Goal: Task Accomplishment & Management: Manage account settings

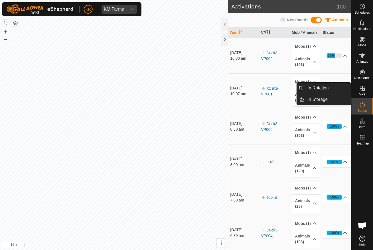
click at [335, 87] on link "In Rotation" at bounding box center [327, 88] width 47 height 11
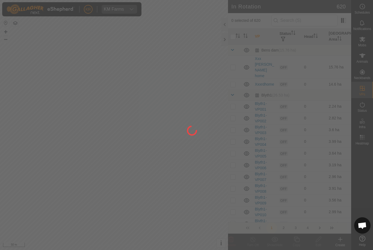
click at [301, 23] on div at bounding box center [186, 125] width 373 height 250
click at [315, 20] on div at bounding box center [186, 125] width 373 height 250
click at [308, 16] on div at bounding box center [186, 125] width 373 height 250
click at [318, 17] on div at bounding box center [186, 125] width 373 height 250
click at [314, 17] on div at bounding box center [186, 125] width 373 height 250
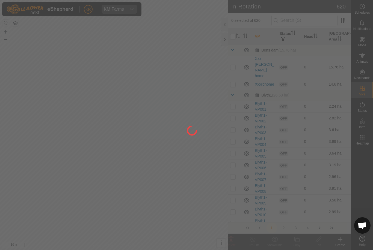
click at [314, 17] on div at bounding box center [186, 125] width 373 height 250
click at [301, 16] on div at bounding box center [186, 125] width 373 height 250
click at [301, 15] on div at bounding box center [186, 125] width 373 height 250
click at [307, 15] on div at bounding box center [186, 125] width 373 height 250
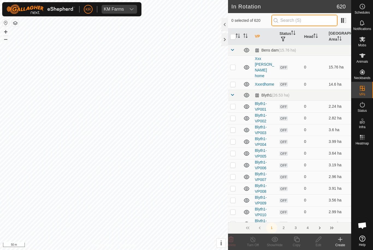
click at [306, 24] on input "text" at bounding box center [304, 20] width 66 height 11
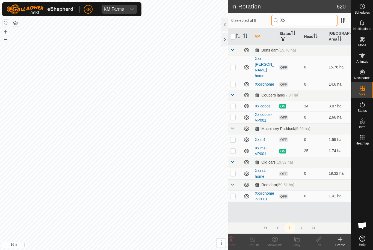
type input "Xx"
click at [233, 138] on p-checkbox at bounding box center [232, 140] width 5 height 4
checkbox input "true"
click at [319, 236] on div "Edit" at bounding box center [318, 242] width 22 height 16
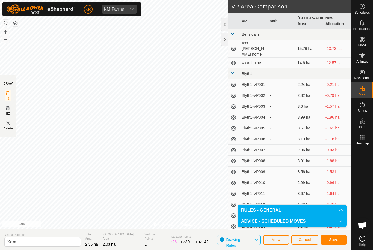
click at [335, 239] on span "Save" at bounding box center [333, 240] width 9 height 4
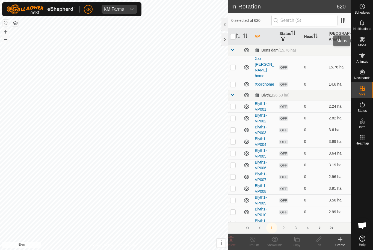
click at [367, 41] on es-mob-svg-icon at bounding box center [362, 39] width 10 height 9
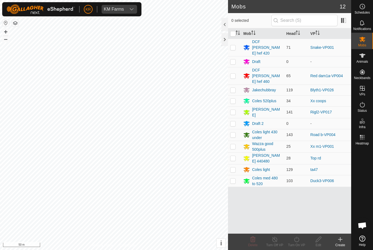
click at [230, 141] on td at bounding box center [234, 147] width 13 height 12
checkbox input "true"
click at [298, 241] on icon at bounding box center [296, 239] width 7 height 7
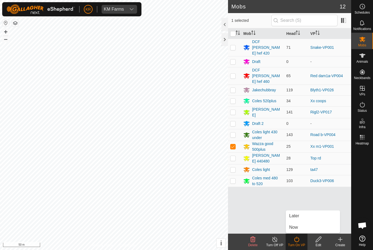
click at [310, 218] on link "Later" at bounding box center [313, 216] width 54 height 11
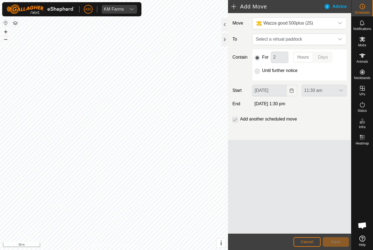
click at [259, 68] on p-radiobutton at bounding box center [256, 70] width 5 height 7
click at [327, 38] on span "Select a virtual paddock" at bounding box center [294, 39] width 81 height 11
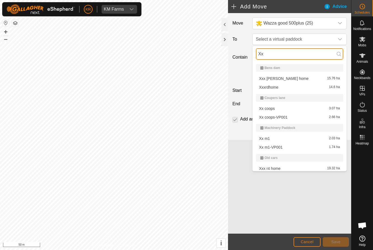
type input "Xx"
click at [296, 135] on li "Xx m1 2.03 ha" at bounding box center [299, 139] width 87 height 8
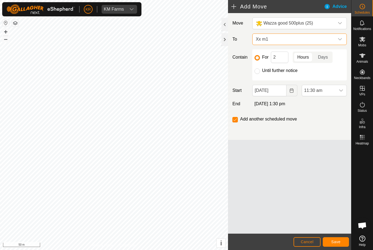
click at [259, 73] on input "Until further notice" at bounding box center [256, 71] width 5 height 5
radio input "true"
checkbox input "false"
click at [335, 88] on span "11:30 am" at bounding box center [319, 90] width 34 height 11
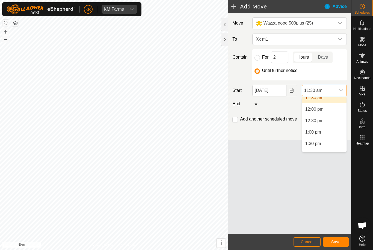
scroll to position [271, 0]
click at [320, 139] on span "1:30 pm" at bounding box center [313, 142] width 16 height 7
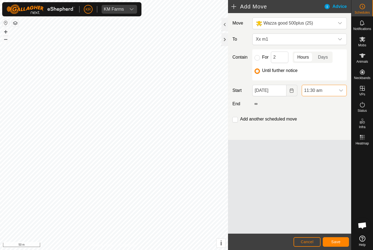
scroll to position [264, 0]
click at [334, 246] on button "Save" at bounding box center [336, 243] width 26 height 10
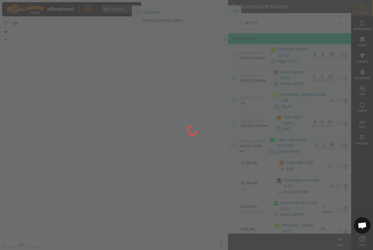
click at [333, 246] on div at bounding box center [186, 125] width 373 height 250
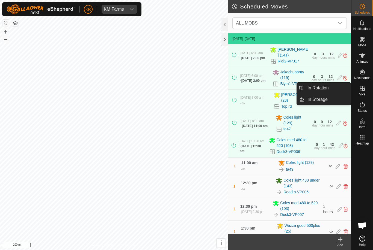
click at [331, 91] on link "In Rotation" at bounding box center [327, 88] width 47 height 11
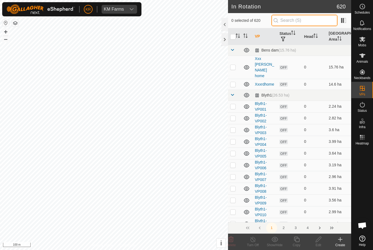
click at [327, 23] on input "text" at bounding box center [304, 20] width 66 height 11
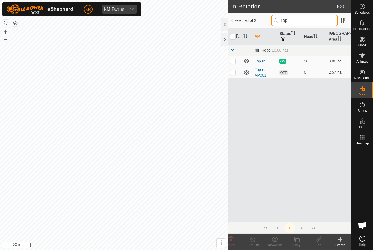
type input "Top"
click at [240, 67] on td at bounding box center [234, 73] width 13 height 12
checkbox input "true"
click at [319, 239] on icon at bounding box center [318, 239] width 7 height 7
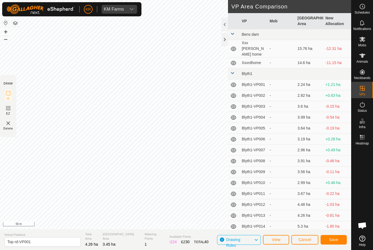
click at [342, 238] on button "Save" at bounding box center [334, 240] width 26 height 10
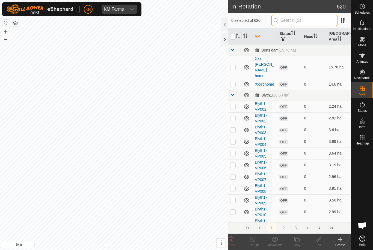
click at [316, 20] on input "text" at bounding box center [304, 20] width 66 height 11
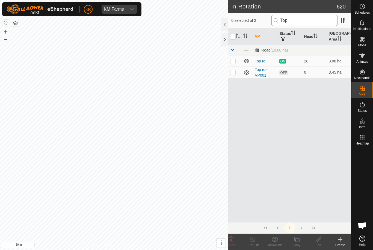
type input "Top"
click at [234, 72] on p-checkbox at bounding box center [232, 72] width 5 height 4
click at [233, 70] on p-checkbox at bounding box center [232, 72] width 5 height 4
checkbox input "false"
click at [361, 42] on icon at bounding box center [362, 39] width 7 height 7
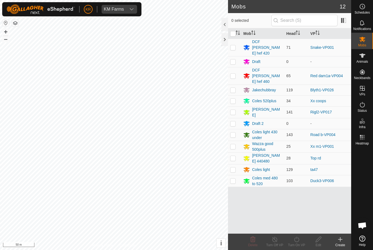
click at [232, 156] on p-checkbox at bounding box center [232, 158] width 5 height 4
checkbox input "true"
click at [301, 241] on turn-on-svg-icon at bounding box center [297, 239] width 22 height 7
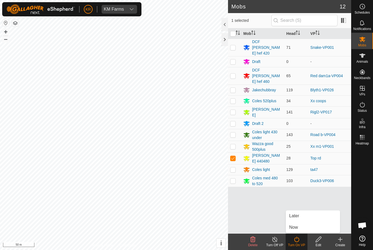
click at [306, 218] on link "Later" at bounding box center [313, 216] width 54 height 11
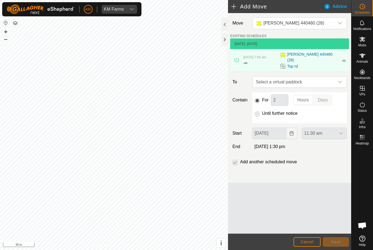
click at [332, 86] on span "Select a virtual paddock" at bounding box center [294, 82] width 81 height 11
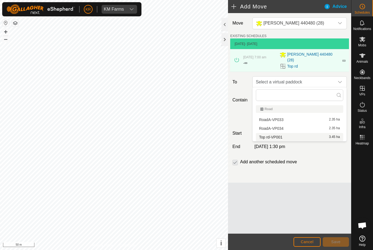
click at [304, 139] on div "Top rd-VP001 3.45 ha" at bounding box center [299, 137] width 81 height 4
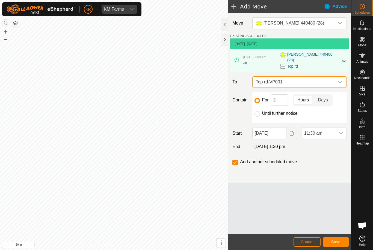
click at [258, 114] on input "Until further notice" at bounding box center [256, 113] width 5 height 5
radio input "true"
checkbox input "false"
click at [328, 128] on span "11:30 am" at bounding box center [319, 133] width 34 height 11
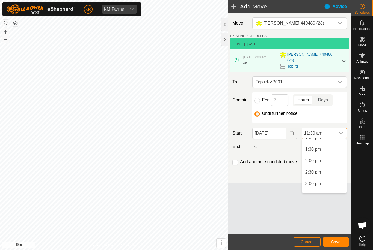
scroll to position [307, 0]
click at [320, 146] on span "1:30 pm" at bounding box center [313, 147] width 16 height 7
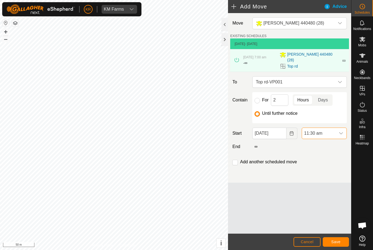
scroll to position [264, 0]
click at [338, 239] on button "Save" at bounding box center [336, 243] width 26 height 10
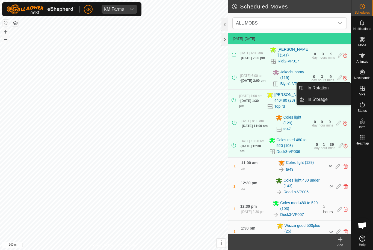
click at [343, 90] on link "In Rotation" at bounding box center [327, 88] width 47 height 11
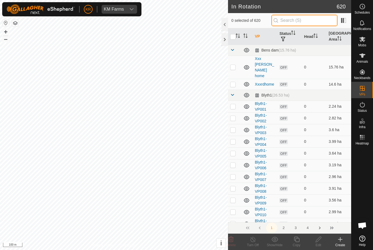
click at [309, 20] on input "text" at bounding box center [304, 20] width 66 height 11
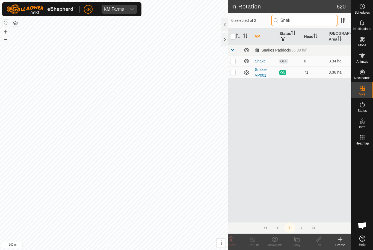
type input "Snak"
click at [232, 63] on p-checkbox at bounding box center [232, 61] width 5 height 4
checkbox input "true"
click at [316, 238] on icon at bounding box center [318, 239] width 7 height 7
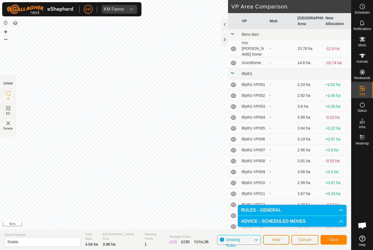
click at [336, 240] on span "Save" at bounding box center [333, 240] width 9 height 4
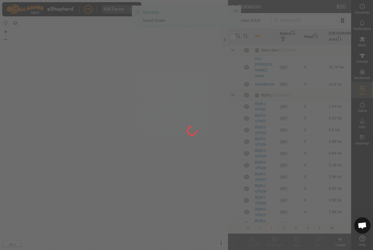
click at [370, 47] on div at bounding box center [186, 125] width 373 height 250
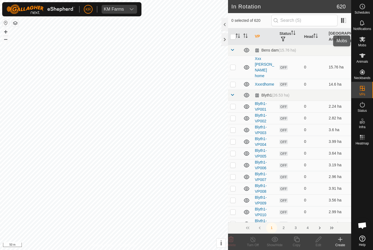
click at [363, 40] on icon at bounding box center [362, 39] width 6 height 5
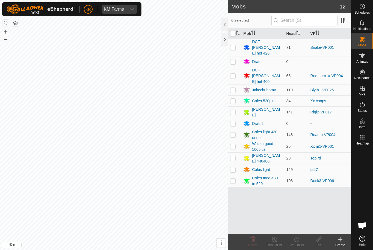
click at [233, 46] on p-checkbox at bounding box center [232, 47] width 5 height 4
checkbox input "true"
click at [301, 242] on turn-on-svg-icon at bounding box center [297, 239] width 22 height 7
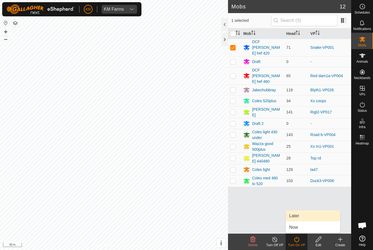
click at [306, 219] on link "Later" at bounding box center [313, 216] width 54 height 11
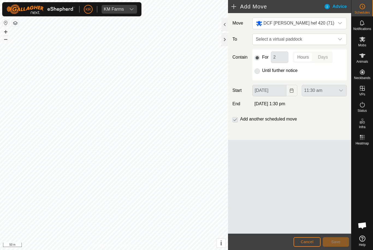
click at [339, 45] on div "dropdown trigger" at bounding box center [340, 39] width 11 height 11
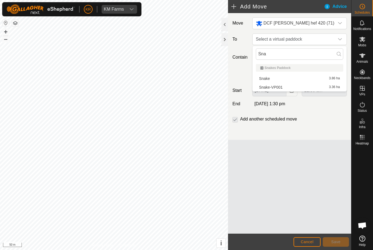
type input "Sna"
click at [292, 78] on div "Snake 3.86 ha" at bounding box center [299, 79] width 81 height 4
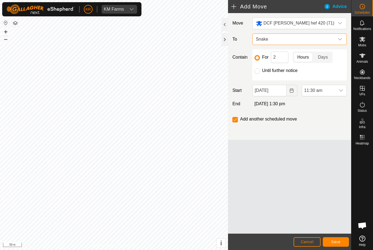
click at [258, 72] on input "Until further notice" at bounding box center [256, 71] width 5 height 5
radio input "true"
checkbox input "false"
click at [335, 92] on span "11:30 am" at bounding box center [319, 90] width 34 height 11
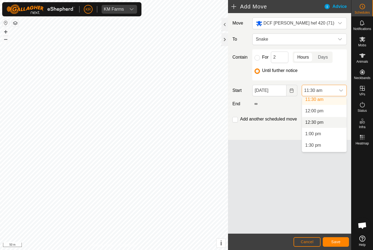
click at [330, 126] on li "12:30 pm" at bounding box center [324, 122] width 45 height 11
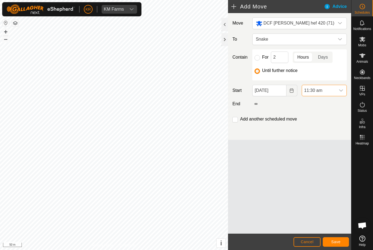
scroll to position [264, 0]
click at [340, 91] on icon "dropdown trigger" at bounding box center [341, 90] width 4 height 4
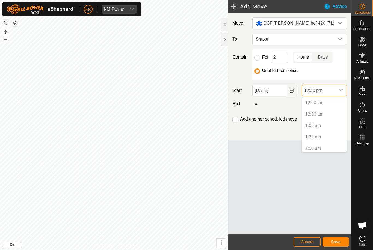
scroll to position [243, 0]
click at [325, 135] on li "12:00 pm" at bounding box center [324, 135] width 45 height 11
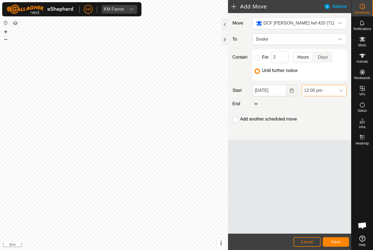
click at [341, 241] on button "Save" at bounding box center [336, 243] width 26 height 10
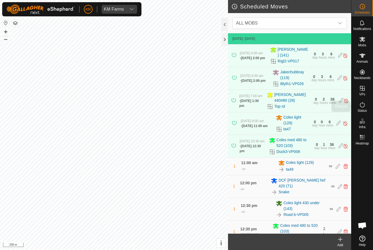
click at [368, 108] on div "Status" at bounding box center [362, 106] width 22 height 16
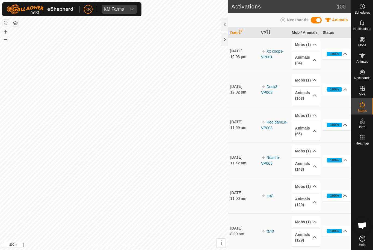
scroll to position [734, 0]
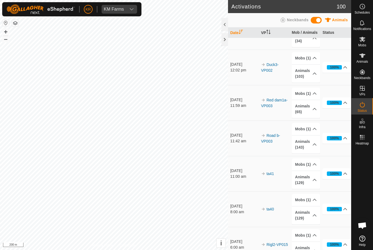
click at [275, 102] on link "Red dam1a-VP003" at bounding box center [274, 103] width 26 height 10
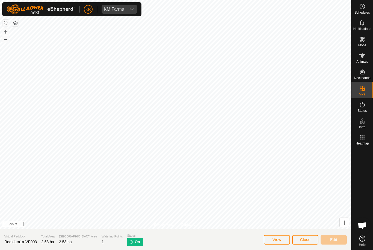
click at [315, 242] on button "Close" at bounding box center [305, 240] width 26 height 10
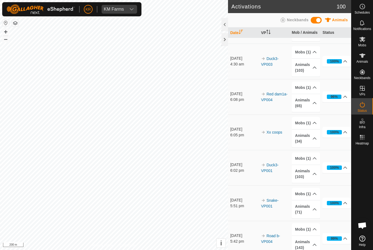
scroll to position [1187, 0]
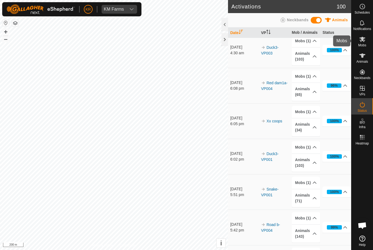
click at [366, 44] on div "Mobs" at bounding box center [362, 41] width 22 height 16
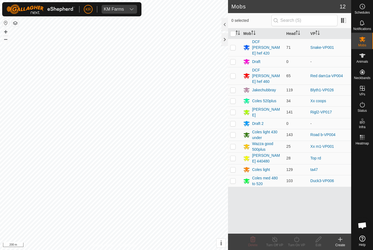
click at [235, 74] on p-checkbox at bounding box center [232, 76] width 5 height 4
checkbox input "true"
click at [301, 242] on turn-on-svg-icon at bounding box center [297, 239] width 22 height 7
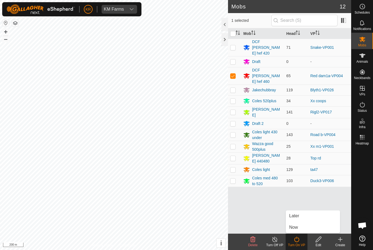
click at [303, 228] on link "Now" at bounding box center [313, 227] width 54 height 11
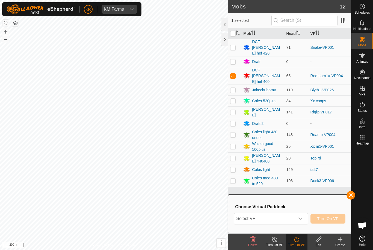
click at [300, 220] on icon "dropdown trigger" at bounding box center [300, 219] width 4 height 4
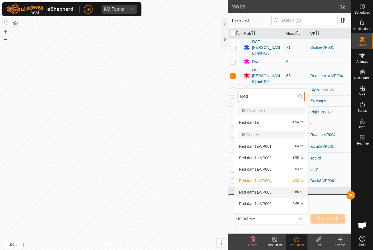
type input "Red"
click at [276, 190] on div "Red dam1a-VP005 3.55 ha" at bounding box center [271, 192] width 67 height 7
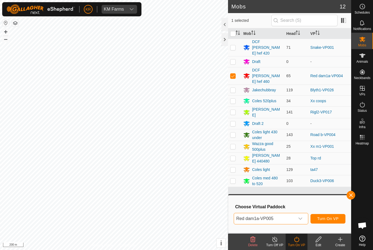
click at [350, 198] on button "button" at bounding box center [351, 195] width 9 height 9
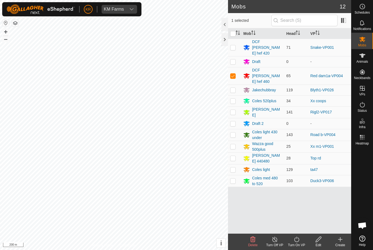
click at [300, 242] on turn-on-svg-icon at bounding box center [297, 239] width 22 height 7
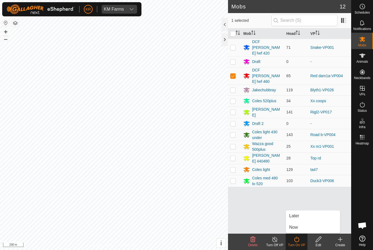
click at [304, 218] on link "Later" at bounding box center [313, 216] width 54 height 11
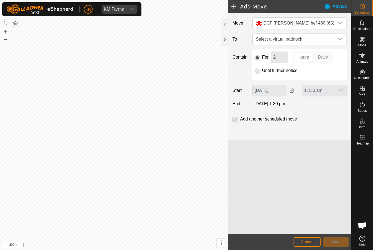
click at [341, 42] on div "dropdown trigger" at bounding box center [340, 39] width 11 height 11
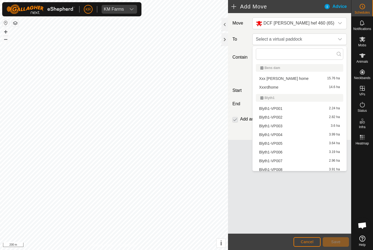
click at [289, 42] on span "Select a virtual paddock" at bounding box center [294, 39] width 81 height 11
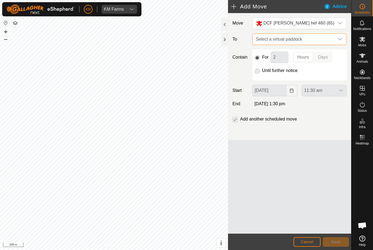
click at [291, 37] on span "Select a virtual paddock" at bounding box center [294, 39] width 81 height 11
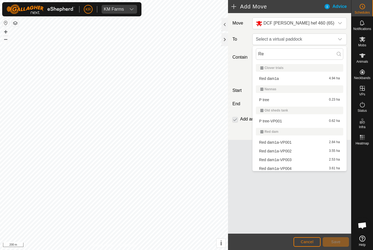
type input "Red"
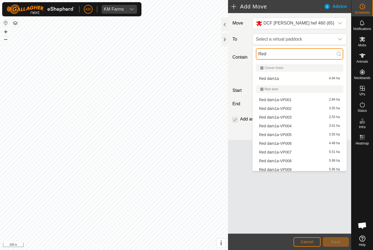
type input "Red"
click at [297, 131] on li "Red dam1a-VP005 3.55 ha" at bounding box center [299, 135] width 87 height 8
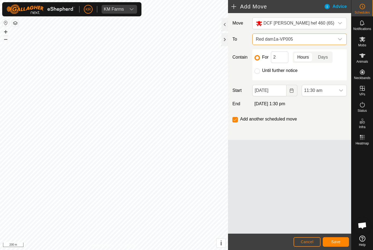
click at [332, 41] on span "Red dam1a-VP005" at bounding box center [294, 39] width 81 height 11
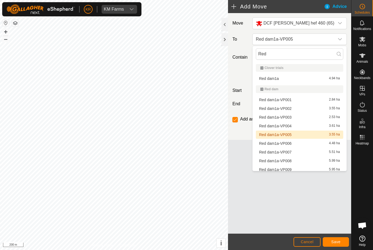
click at [289, 136] on span "Red dam1a-VP005" at bounding box center [275, 135] width 32 height 4
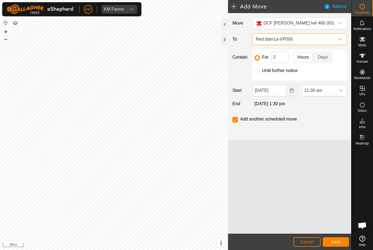
click at [262, 69] on label "Until further notice" at bounding box center [279, 71] width 35 height 4
click at [260, 69] on input "Until further notice" at bounding box center [256, 71] width 5 height 5
radio input "true"
checkbox input "false"
click at [324, 87] on span "11:30 am" at bounding box center [319, 90] width 34 height 11
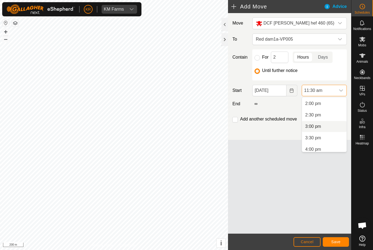
click at [328, 129] on li "3:00 pm" at bounding box center [324, 126] width 45 height 11
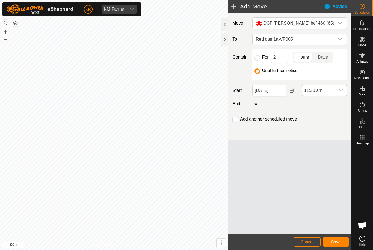
scroll to position [264, 0]
click at [338, 238] on button "Save" at bounding box center [336, 243] width 26 height 10
